Goal: Task Accomplishment & Management: Manage account settings

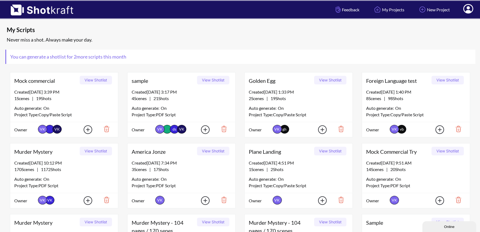
click at [472, 6] on icon at bounding box center [469, 8] width 10 height 9
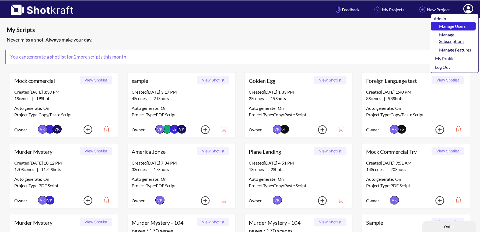
click at [463, 26] on link "Manage Users" at bounding box center [453, 26] width 45 height 9
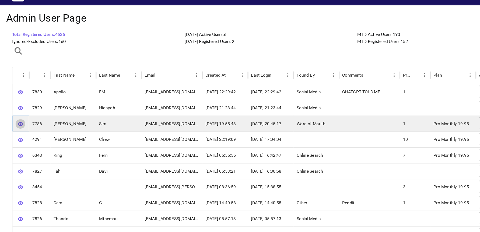
click at [18, 123] on icon "button" at bounding box center [18, 124] width 5 height 4
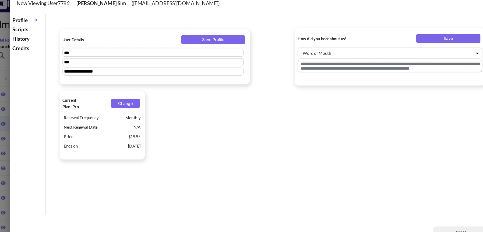
click at [36, 43] on div "History" at bounding box center [41, 43] width 31 height 9
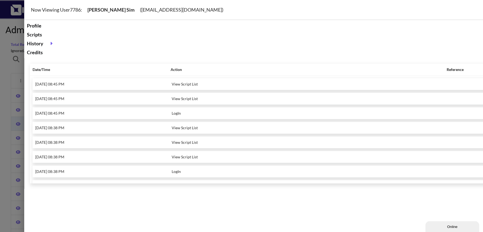
click at [6, 75] on div at bounding box center [241, 116] width 483 height 232
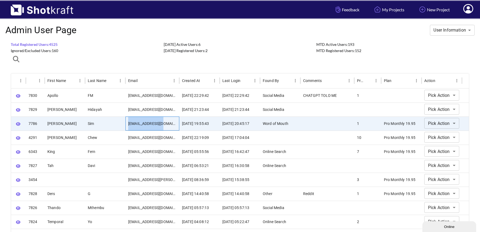
drag, startPoint x: 126, startPoint y: 123, endPoint x: 167, endPoint y: 121, distance: 40.7
click at [167, 121] on div "tedysim@gmail.com" at bounding box center [153, 123] width 54 height 14
copy div "tedysim@gmail.com"
click at [18, 125] on icon "button" at bounding box center [18, 124] width 5 height 4
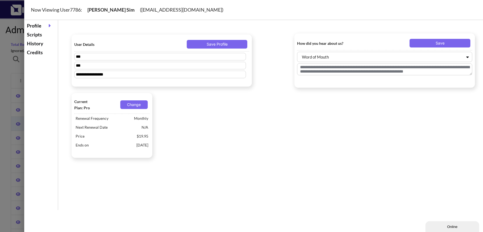
click at [38, 36] on div "Scripts" at bounding box center [41, 34] width 31 height 9
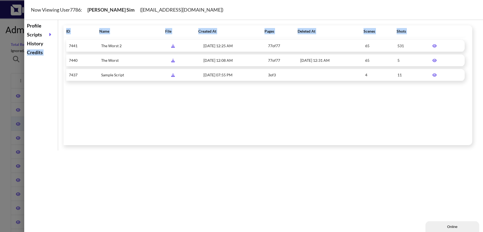
drag, startPoint x: 39, startPoint y: 47, endPoint x: 93, endPoint y: 40, distance: 54.9
click at [93, 40] on div "Profile Scripts History Credits ID Name File Created At Pages Deleted At Scenes…" at bounding box center [253, 85] width 459 height 130
click at [433, 44] on icon at bounding box center [435, 46] width 10 height 4
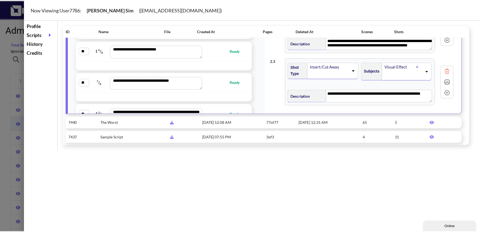
scroll to position [1566, 0]
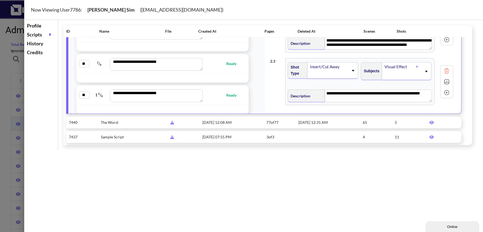
click at [16, 66] on div at bounding box center [241, 116] width 483 height 232
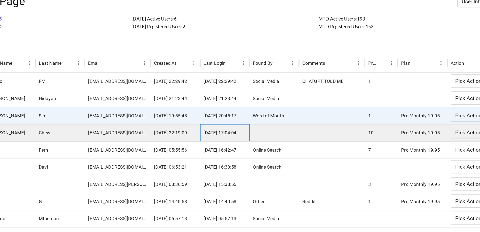
click at [256, 138] on div "2025-08-22 17:04:04" at bounding box center [240, 137] width 40 height 14
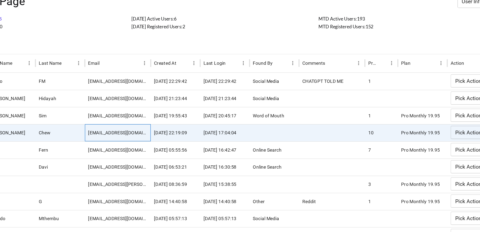
click at [145, 137] on div "jasonchew@gmail.com" at bounding box center [153, 137] width 54 height 14
copy div "jasonchew@gmail.com"
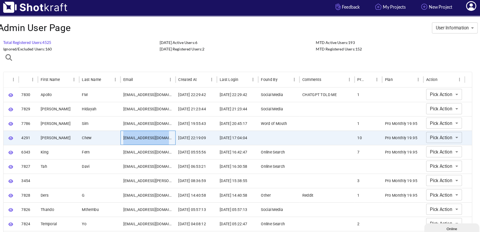
scroll to position [0, 0]
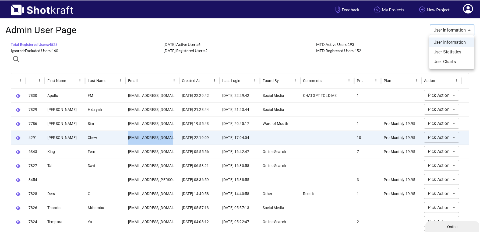
click at [394, 53] on div at bounding box center [241, 116] width 483 height 232
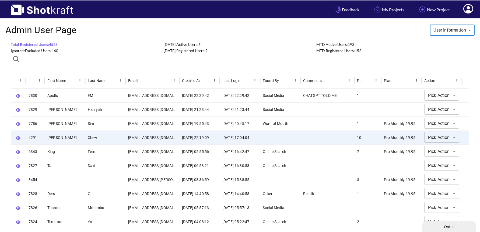
click at [467, 8] on icon at bounding box center [469, 9] width 6 height 6
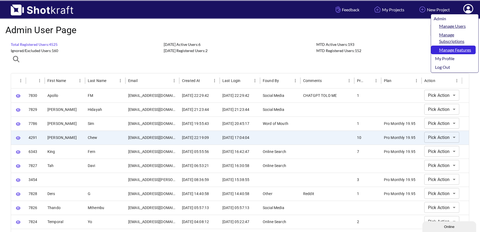
click at [453, 47] on link "Manage Features" at bounding box center [453, 50] width 45 height 9
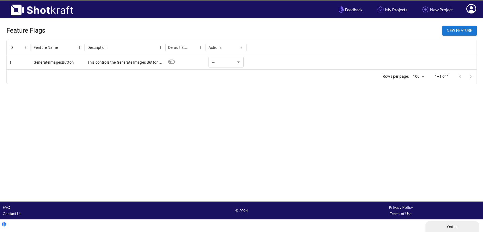
click at [262, 63] on div at bounding box center [361, 62] width 231 height 14
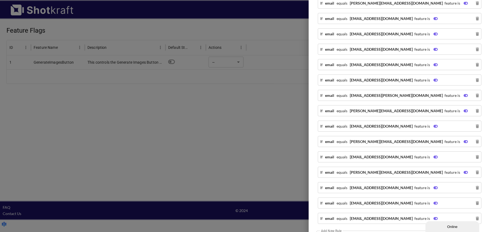
scroll to position [504, 0]
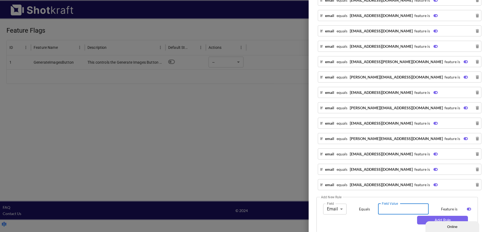
click at [386, 204] on input "Field Value" at bounding box center [403, 208] width 51 height 11
paste input "**********"
type input "**********"
click at [430, 215] on button "Add Rule" at bounding box center [442, 219] width 51 height 9
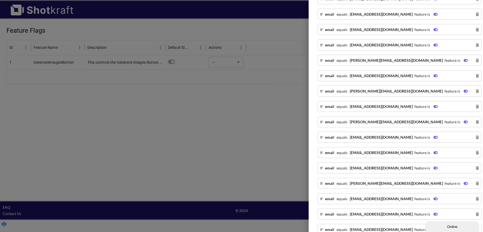
scroll to position [0, 0]
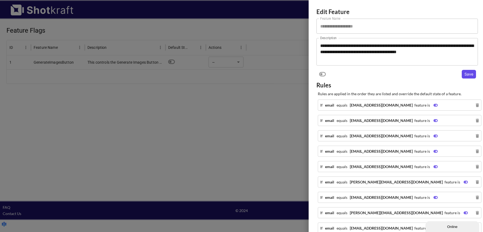
click at [465, 72] on button "Save" at bounding box center [469, 74] width 14 height 9
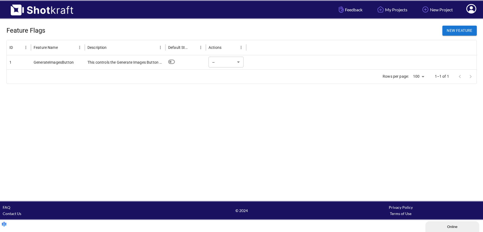
click at [472, 8] on icon at bounding box center [472, 9] width 6 height 6
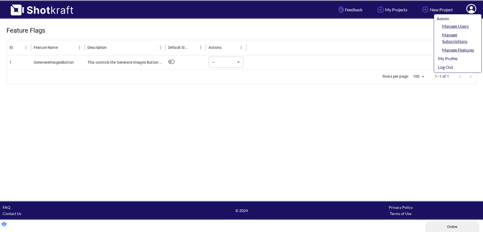
click at [472, 8] on icon at bounding box center [472, 9] width 6 height 6
